Goal: Complete application form

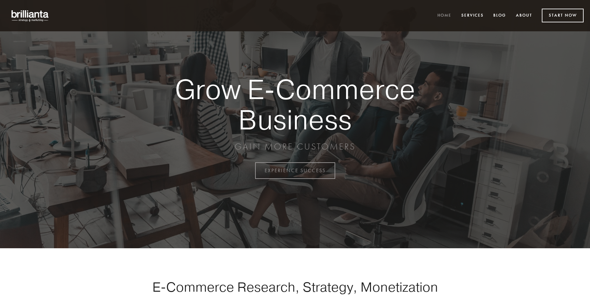
scroll to position [1674, 0]
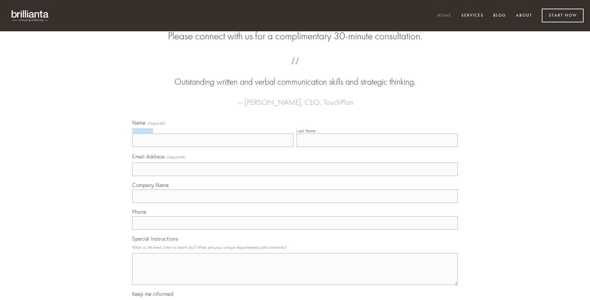
type input "[PERSON_NAME]"
click at [377, 147] on input "Last Name" at bounding box center [377, 139] width 161 height 13
type input "[PERSON_NAME]"
click at [295, 176] on input "Email Address (required)" at bounding box center [295, 169] width 326 height 13
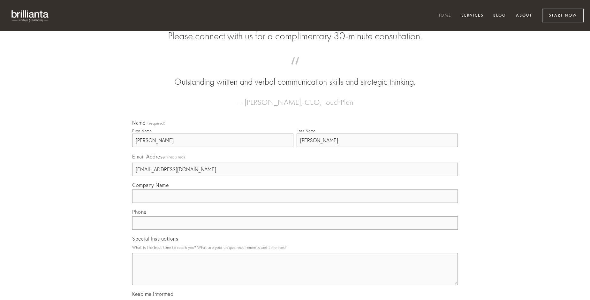
type input "[EMAIL_ADDRESS][DOMAIN_NAME]"
click at [295, 203] on input "Company Name" at bounding box center [295, 195] width 326 height 13
type input "[PERSON_NAME]"
click at [295, 230] on input "text" at bounding box center [295, 222] width 326 height 13
click at [295, 275] on textarea "Special Instructions" at bounding box center [295, 269] width 326 height 32
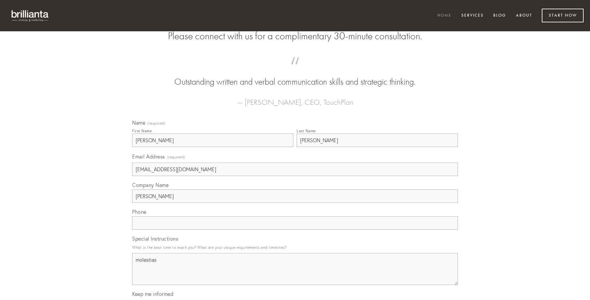
type textarea "molestias"
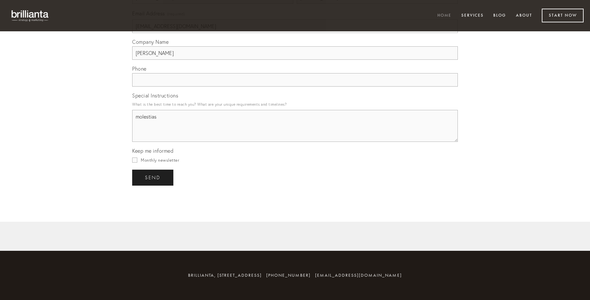
click at [153, 177] on span "send" at bounding box center [153, 178] width 16 height 6
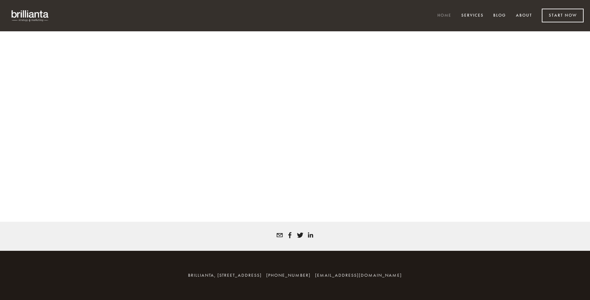
scroll to position [1665, 0]
